Goal: Task Accomplishment & Management: Complete application form

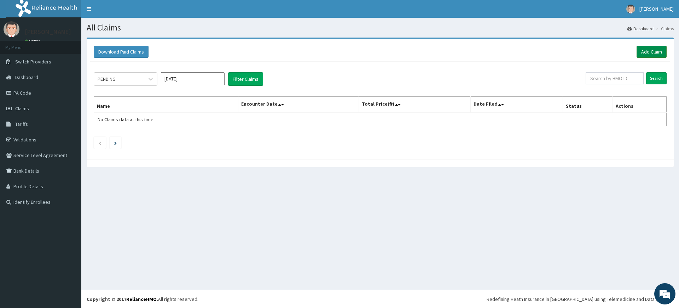
click at [645, 47] on link "Add Claim" at bounding box center [652, 52] width 30 height 12
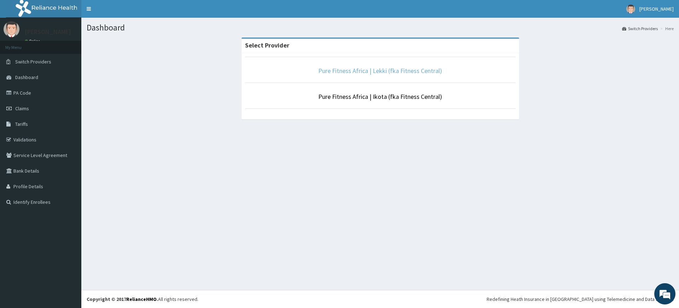
click at [370, 72] on link "Pure Fitness Africa | Lekki (fka Fitness Central)" at bounding box center [380, 71] width 124 height 8
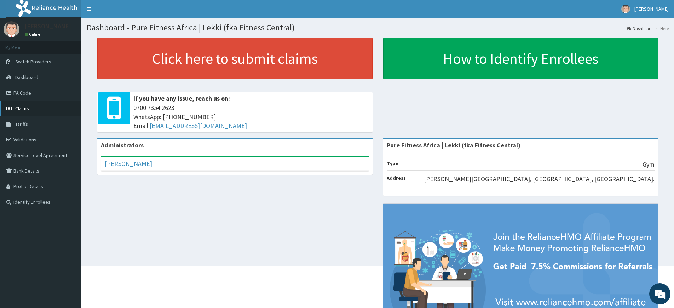
click at [35, 107] on link "Claims" at bounding box center [40, 108] width 81 height 16
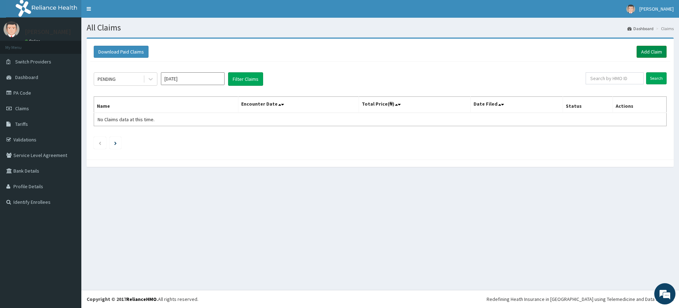
click at [651, 55] on link "Add Claim" at bounding box center [652, 52] width 30 height 12
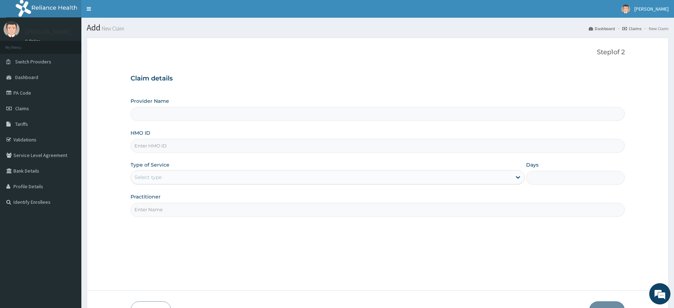
type input "Pure Fitness Africa | Lekki (fka Fitness Central)"
type input "1"
click at [149, 204] on input "Practitioner" at bounding box center [378, 209] width 494 height 14
type input "pure fitness africa"
click at [220, 148] on input "HMO ID" at bounding box center [378, 146] width 494 height 14
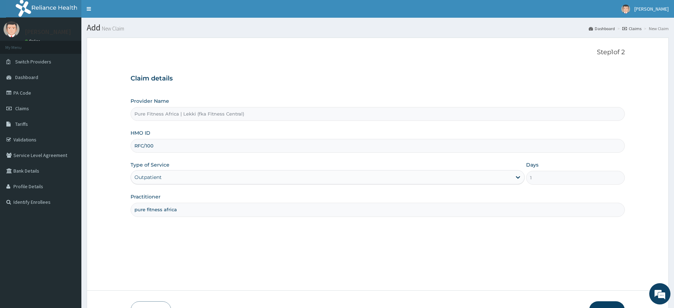
type input "RFC/10069/B"
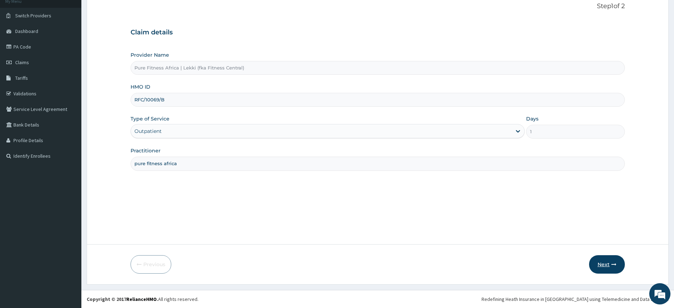
click at [591, 259] on button "Next" at bounding box center [607, 264] width 36 height 18
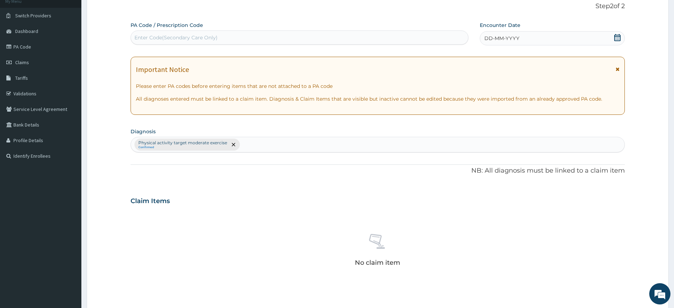
click at [496, 40] on span "DD-MM-YYYY" at bounding box center [501, 38] width 35 height 7
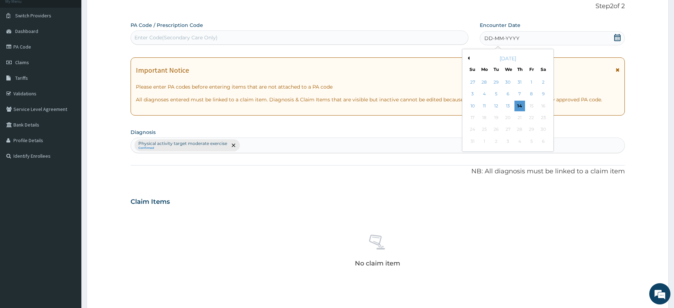
click at [518, 102] on div "14" at bounding box center [520, 105] width 11 height 11
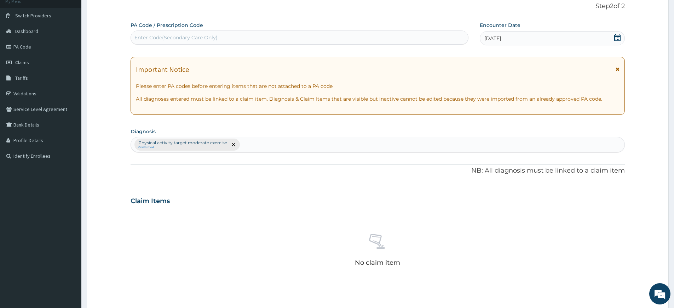
click at [403, 41] on div "Enter Code(Secondary Care Only)" at bounding box center [299, 37] width 337 height 11
type input "PA/F8CFDD"
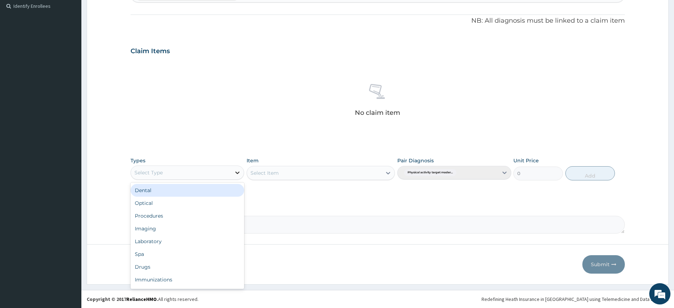
click at [239, 170] on icon at bounding box center [237, 172] width 7 height 7
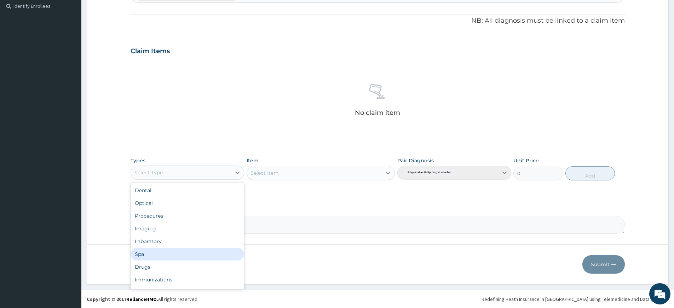
scroll to position [24, 0]
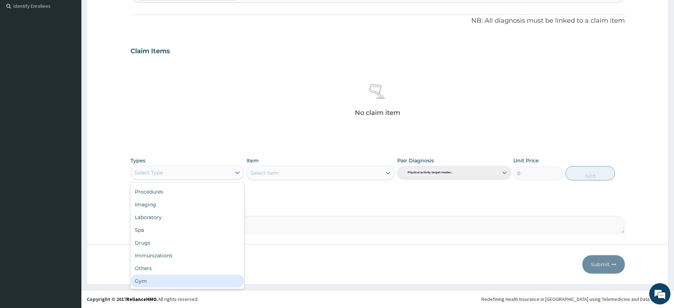
click at [175, 278] on div "Gym" at bounding box center [188, 280] width 114 height 13
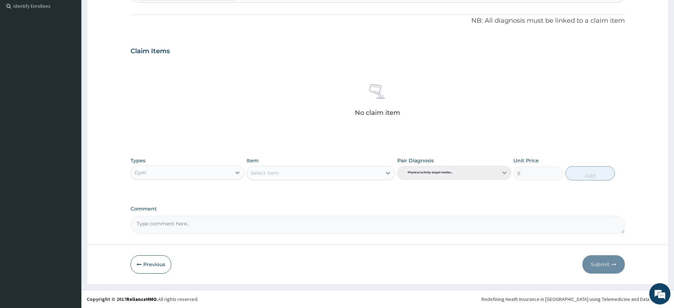
click at [337, 173] on div "Select Item" at bounding box center [314, 172] width 135 height 11
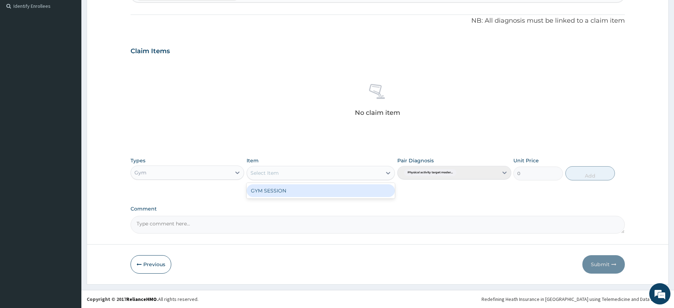
click at [337, 192] on div "GYM SESSION" at bounding box center [321, 190] width 148 height 13
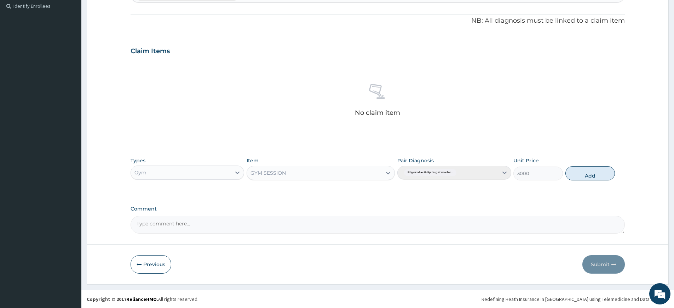
click at [579, 170] on button "Add" at bounding box center [590, 173] width 50 height 14
type input "0"
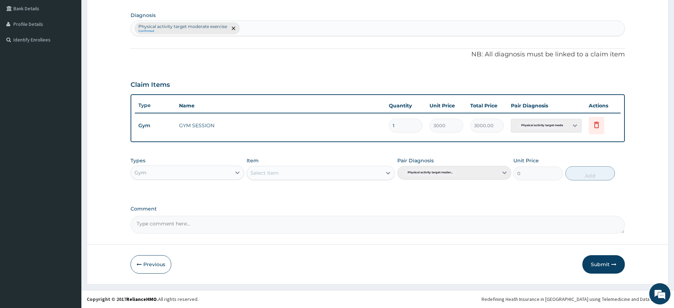
click at [593, 262] on button "Submit" at bounding box center [603, 264] width 42 height 18
